Goal: Understand process/instructions: Learn how to perform a task or action

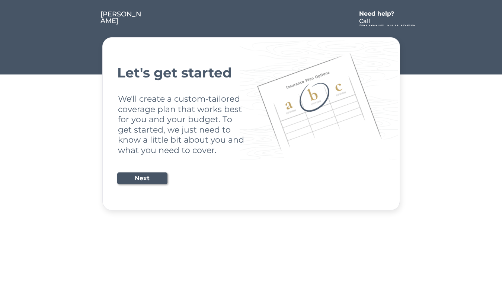
click at [251, 143] on div "Let's get started We'll create a custom-tailored coverage plan that works best …" at bounding box center [251, 124] width 268 height 155
click at [251, 105] on div "Let's get started We'll create a custom-tailored coverage plan that works best …" at bounding box center [251, 124] width 268 height 155
click at [251, 13] on div at bounding box center [249, 18] width 212 height 15
click at [251, 18] on div at bounding box center [249, 18] width 212 height 15
click at [86, 18] on div at bounding box center [87, 18] width 28 height 15
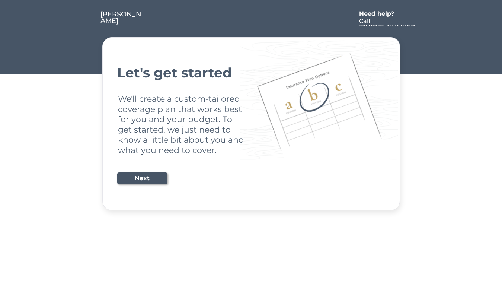
click at [250, 18] on div at bounding box center [249, 18] width 212 height 15
click at [381, 15] on div "Need help?" at bounding box center [380, 14] width 43 height 6
click at [423, 18] on div at bounding box center [423, 18] width 13 height 15
click at [88, 26] on div at bounding box center [88, 26] width 4 height 4
click at [251, 124] on div "Let's get started We'll create a custom-tailored coverage plan that works best …" at bounding box center [251, 124] width 268 height 155
